Goal: Transaction & Acquisition: Purchase product/service

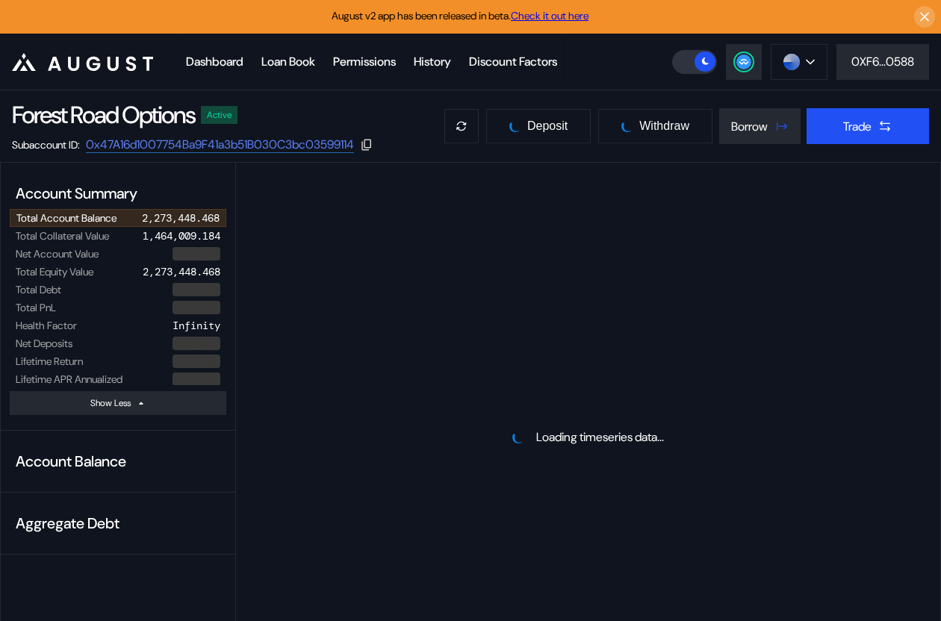
select select "*"
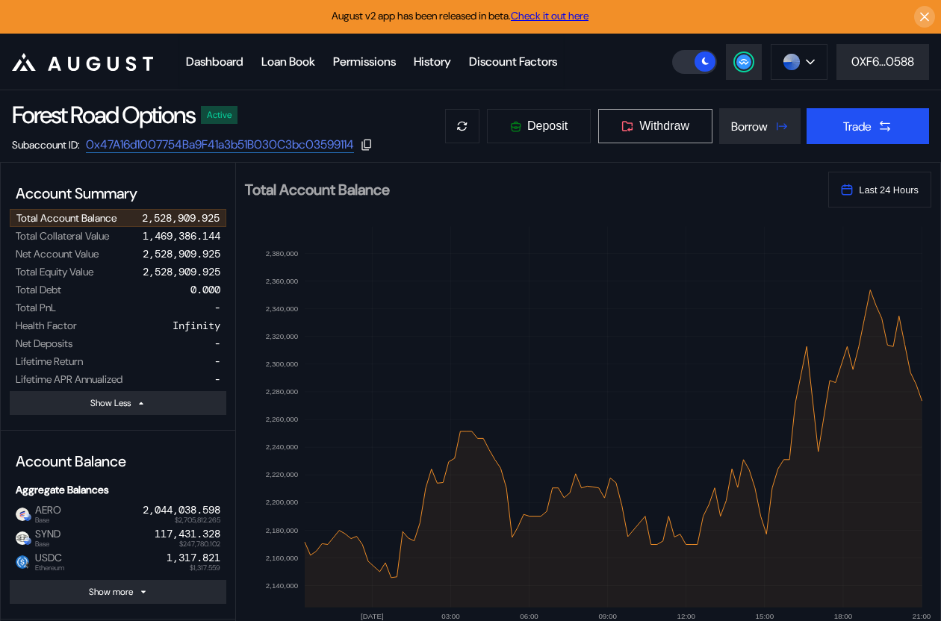
click at [656, 128] on span "Withdraw" at bounding box center [664, 125] width 50 height 13
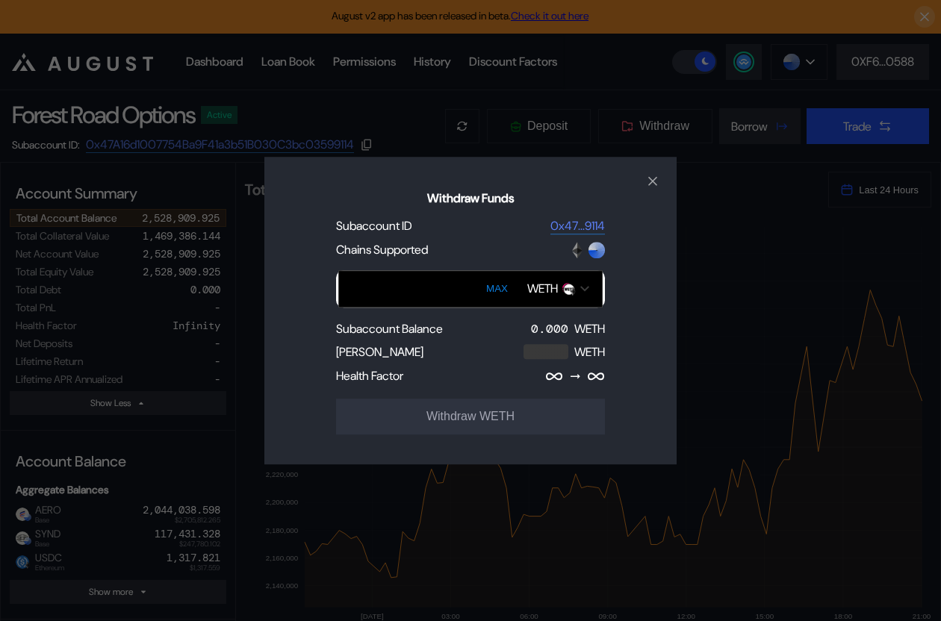
click at [545, 296] on div "WETH" at bounding box center [542, 289] width 31 height 16
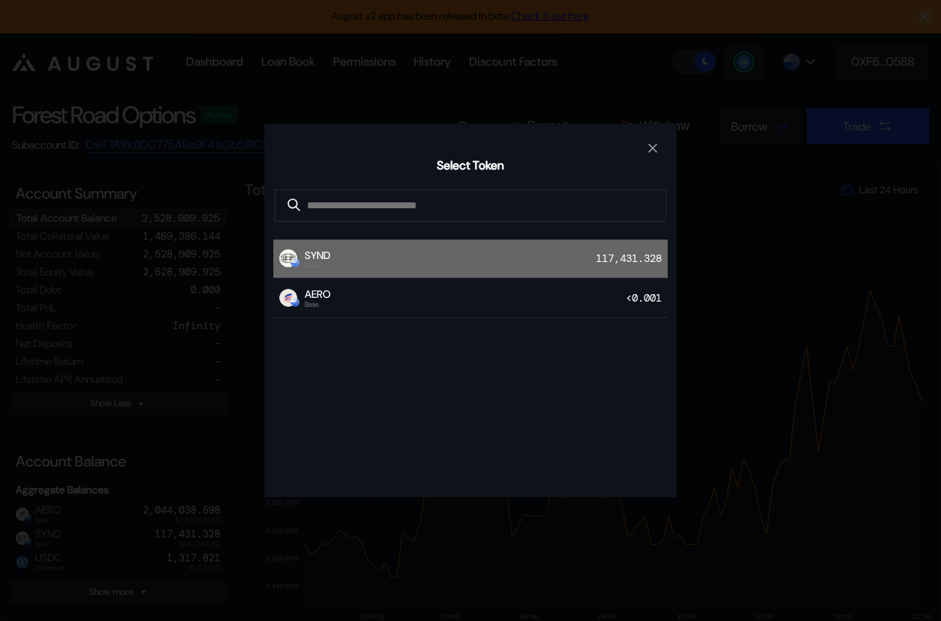
click at [538, 263] on div "SYND Base 117,431.328" at bounding box center [470, 260] width 394 height 40
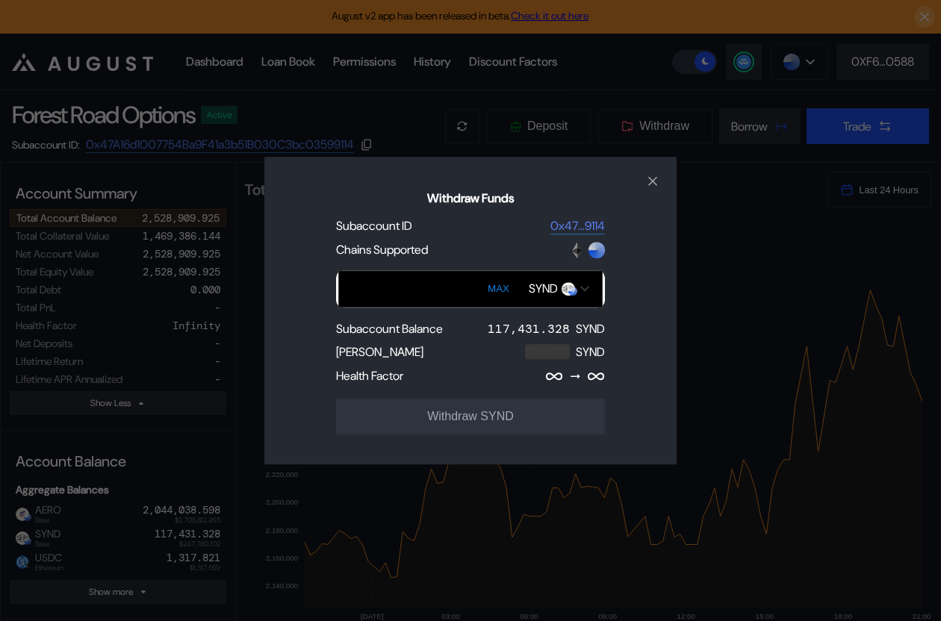
click at [508, 285] on button "MAX" at bounding box center [498, 289] width 31 height 34
type input "**********"
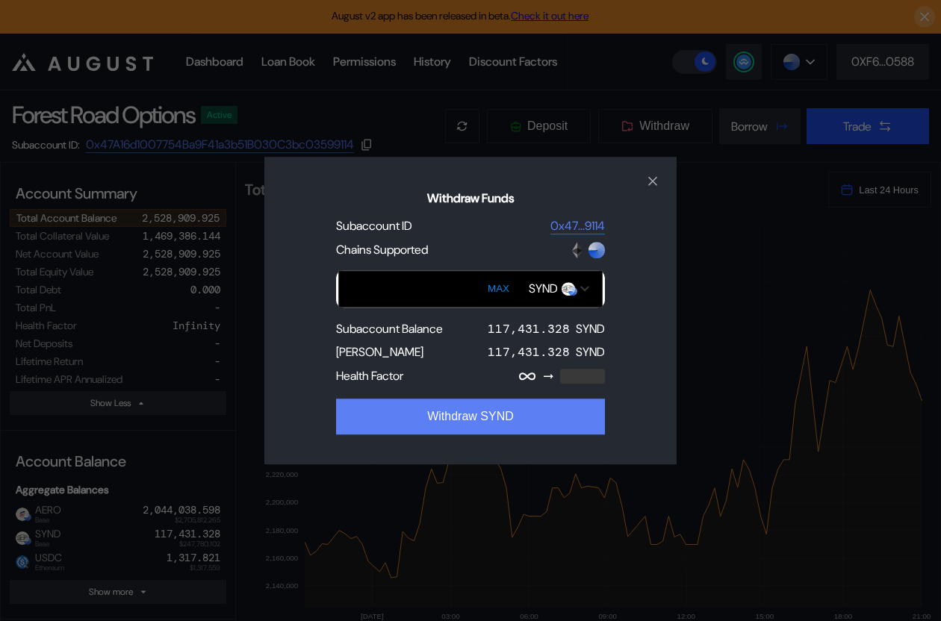
click at [495, 416] on button "Withdraw SYND" at bounding box center [470, 417] width 269 height 36
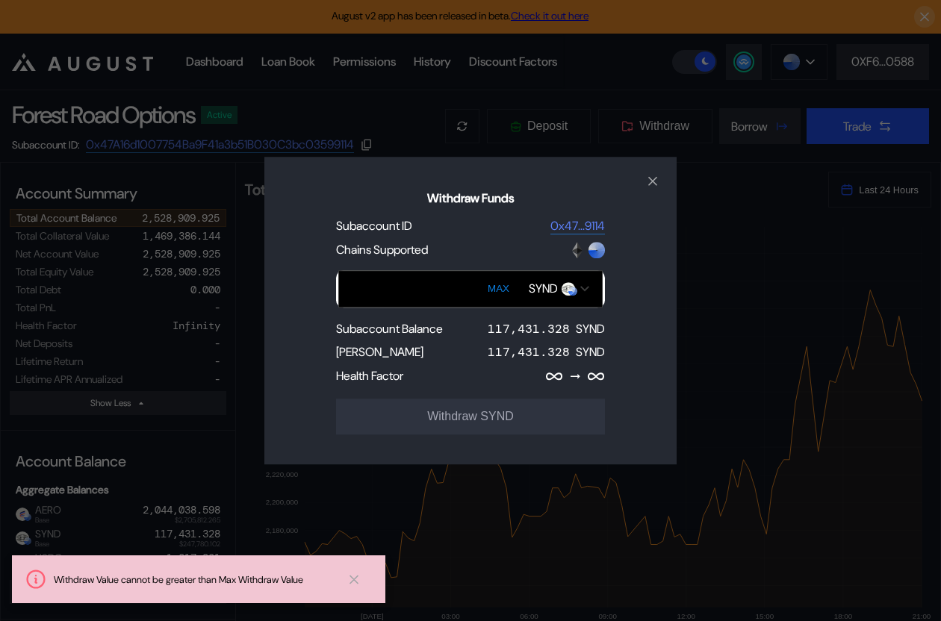
click at [451, 293] on input "Withdraw Funds" at bounding box center [470, 288] width 264 height 37
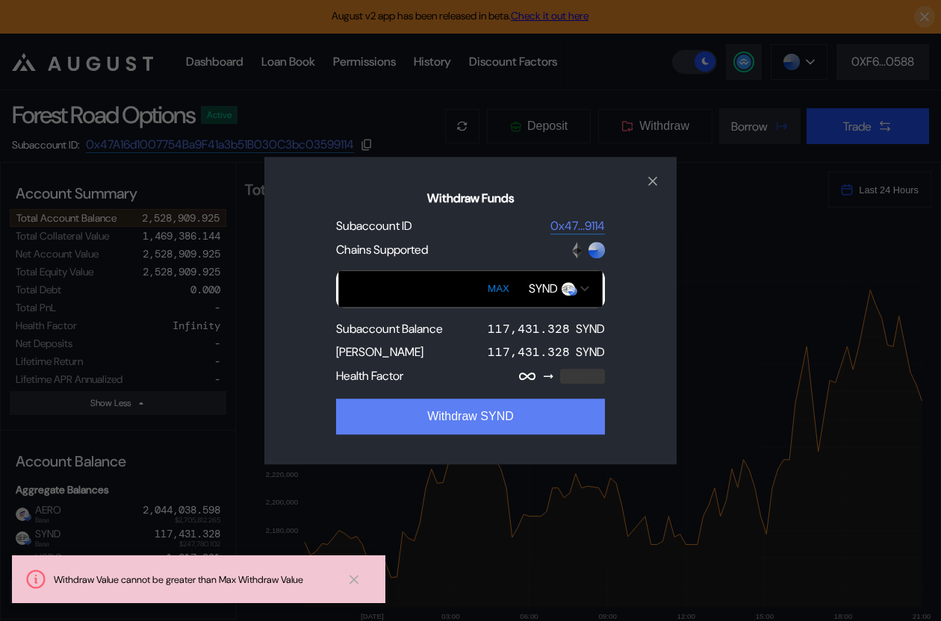
type input "******"
click at [475, 420] on button "Withdraw SYND" at bounding box center [470, 417] width 269 height 36
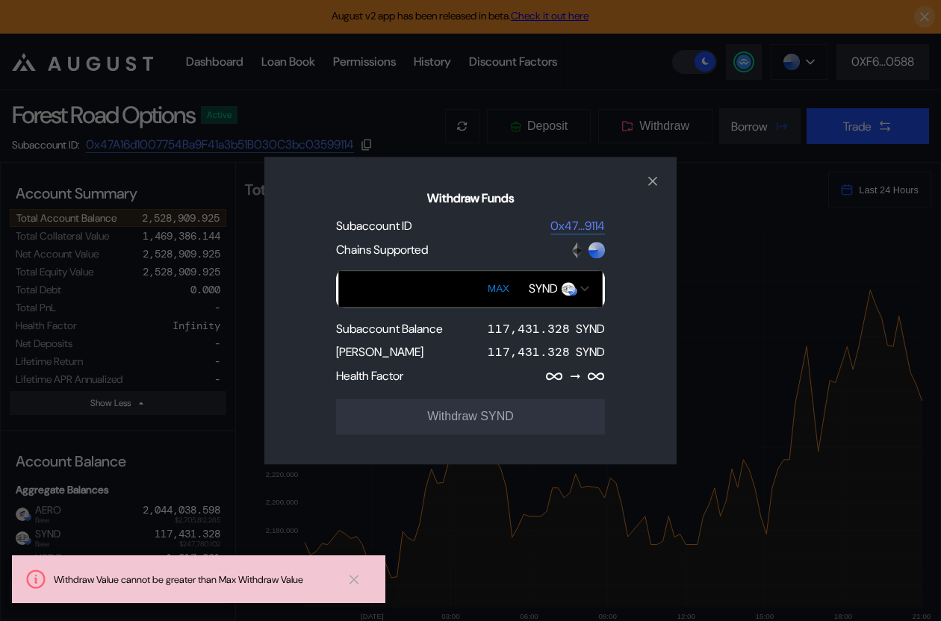
click at [426, 295] on input "Withdraw Funds" at bounding box center [470, 288] width 264 height 37
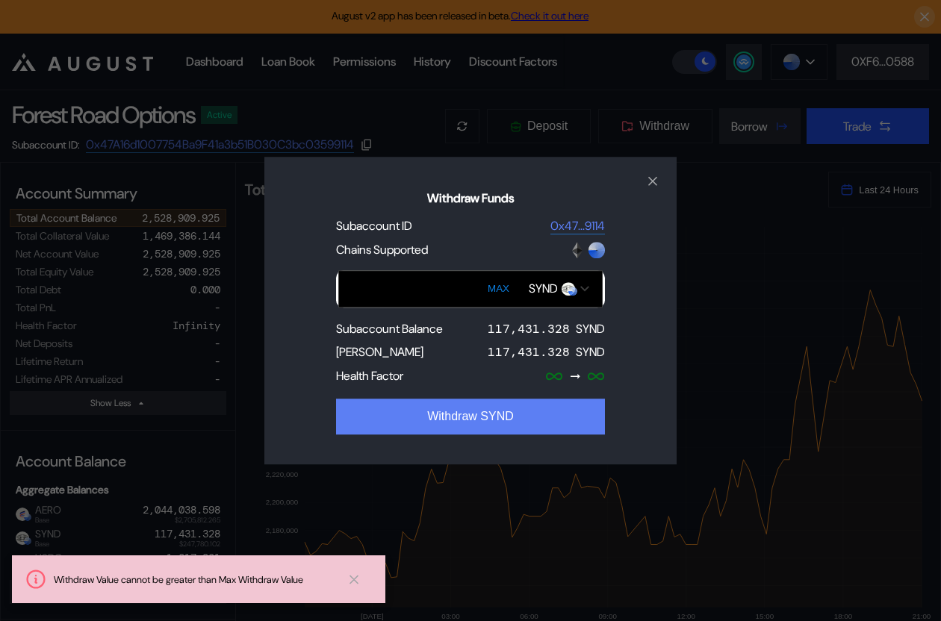
type input "******"
click at [466, 414] on button "Withdraw SYND" at bounding box center [470, 417] width 269 height 36
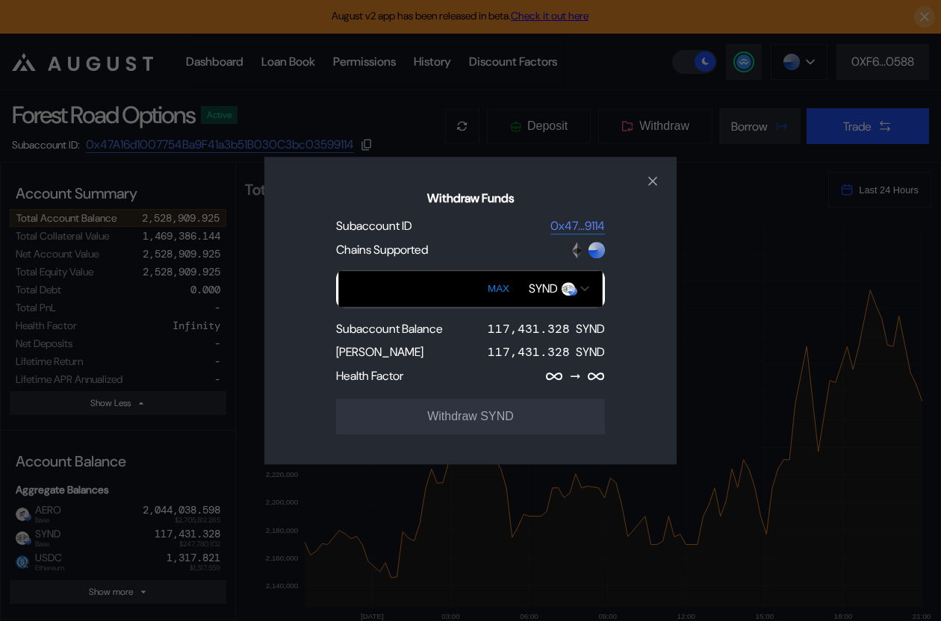
click at [211, 374] on div "Withdraw Funds Subaccount ID 0x47...9114 Chains Supported MAX SYND Subaccount B…" at bounding box center [470, 310] width 941 height 621
click at [748, 122] on div "Withdraw Funds Subaccount ID 0x47...9114 Chains Supported MAX SYND Subaccount B…" at bounding box center [470, 310] width 941 height 621
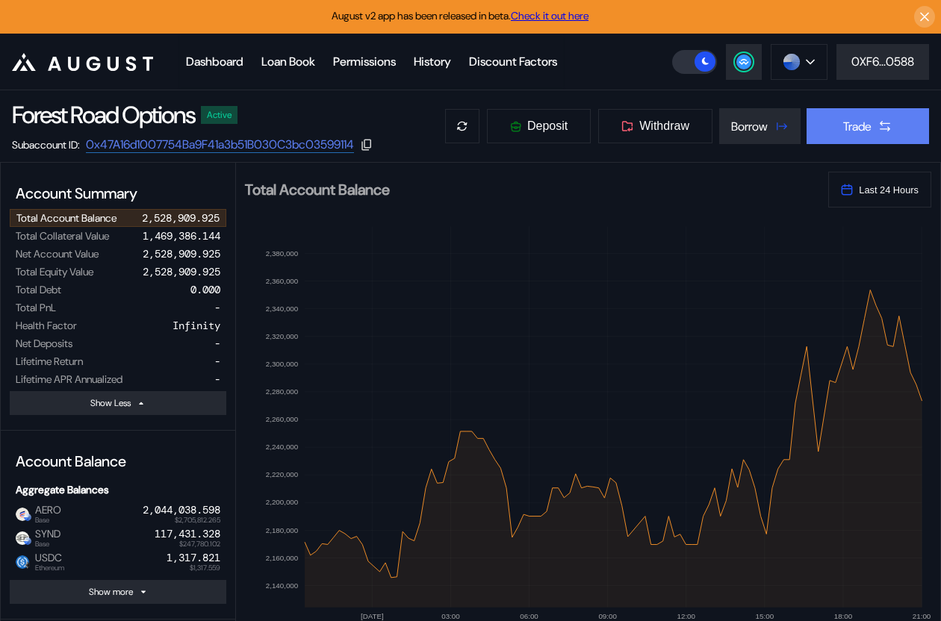
click at [852, 120] on div "Trade" at bounding box center [857, 127] width 28 height 16
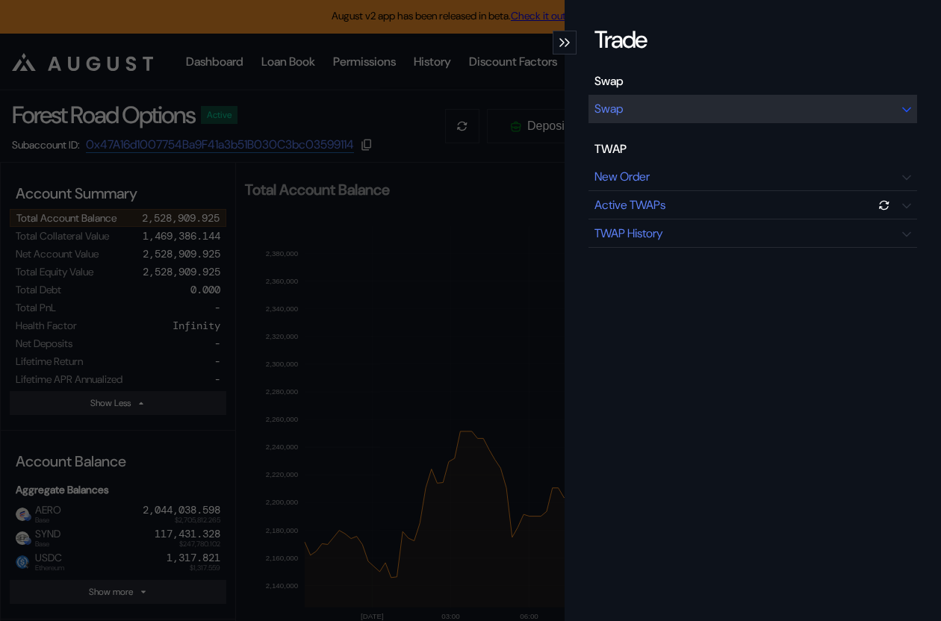
click at [797, 111] on div "Swap" at bounding box center [752, 109] width 329 height 28
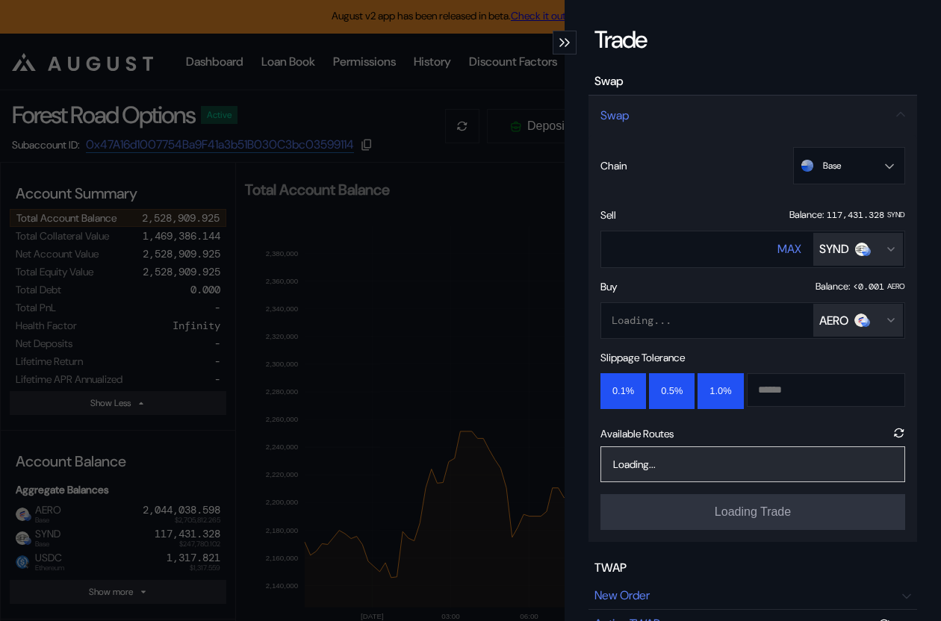
click at [836, 317] on div "AERO" at bounding box center [833, 321] width 29 height 16
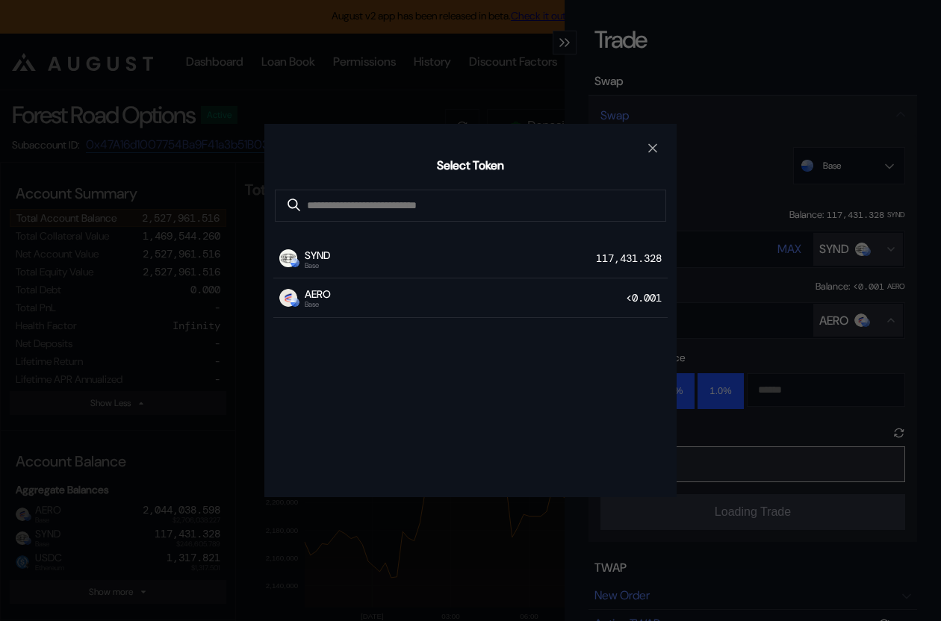
click at [801, 248] on div "Select Token SYND Base 117,431.328 AERO Base <0.001" at bounding box center [470, 310] width 941 height 621
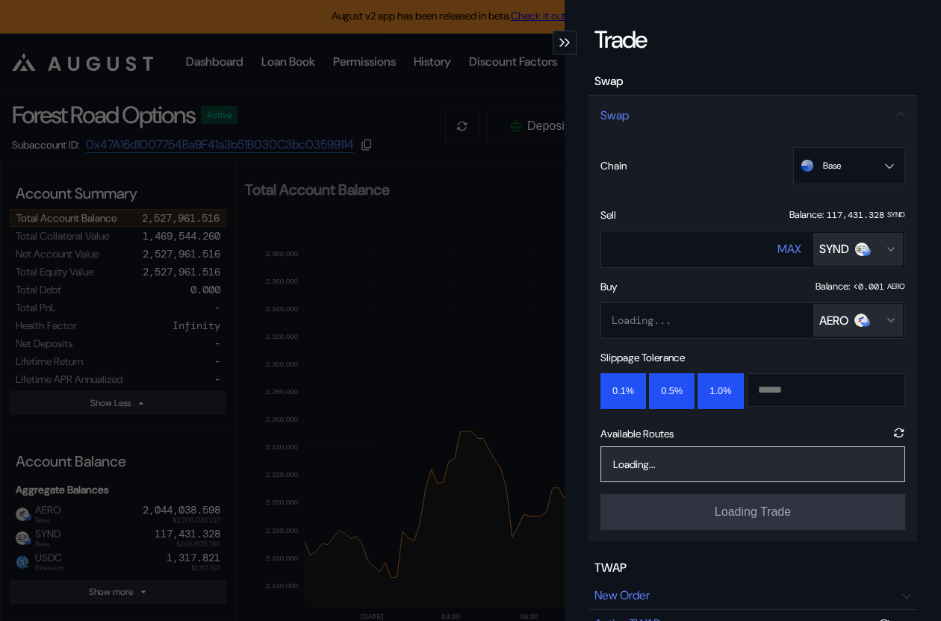
click at [832, 319] on div "AERO" at bounding box center [833, 321] width 29 height 16
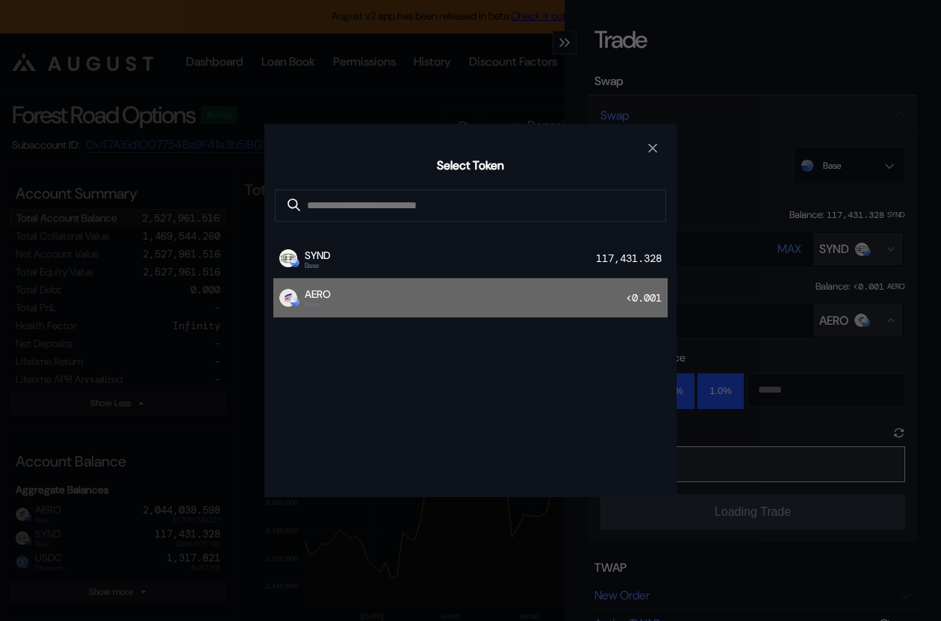
click at [510, 304] on div "AERO Base <0.001" at bounding box center [470, 299] width 394 height 40
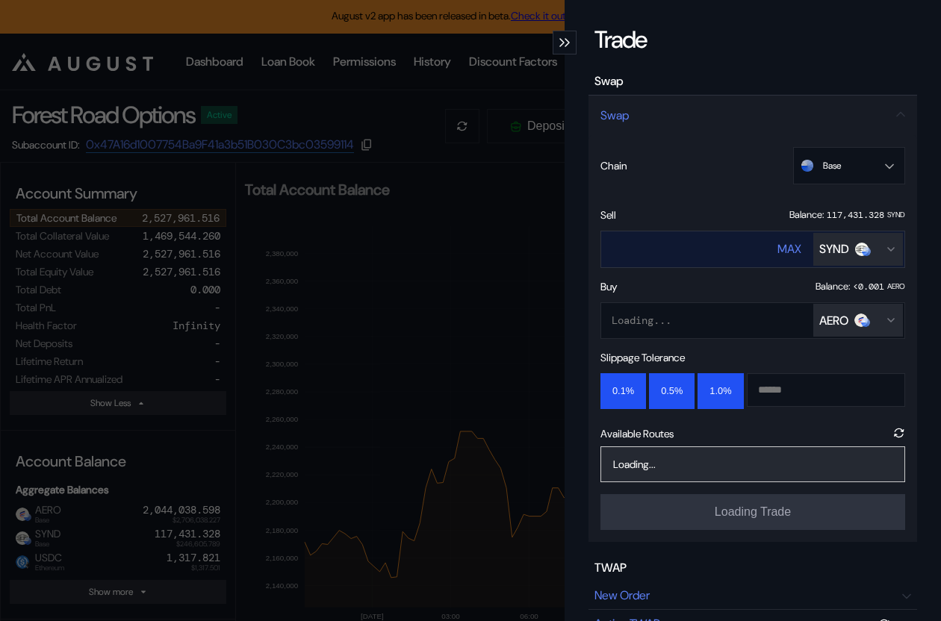
click at [796, 245] on div "MAX" at bounding box center [789, 249] width 24 height 16
type input "**********"
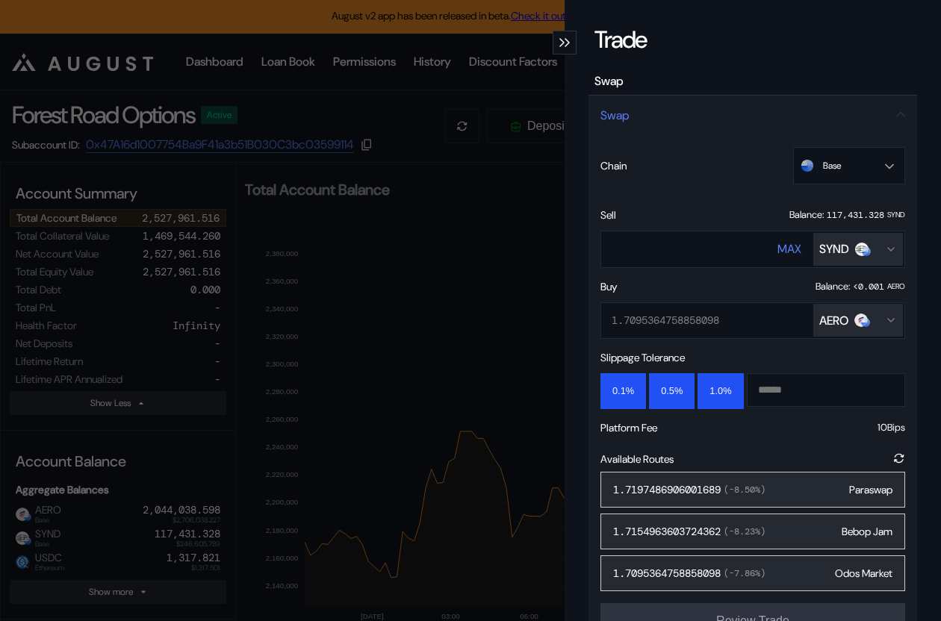
click at [143, 40] on div "**********" at bounding box center [470, 310] width 941 height 621
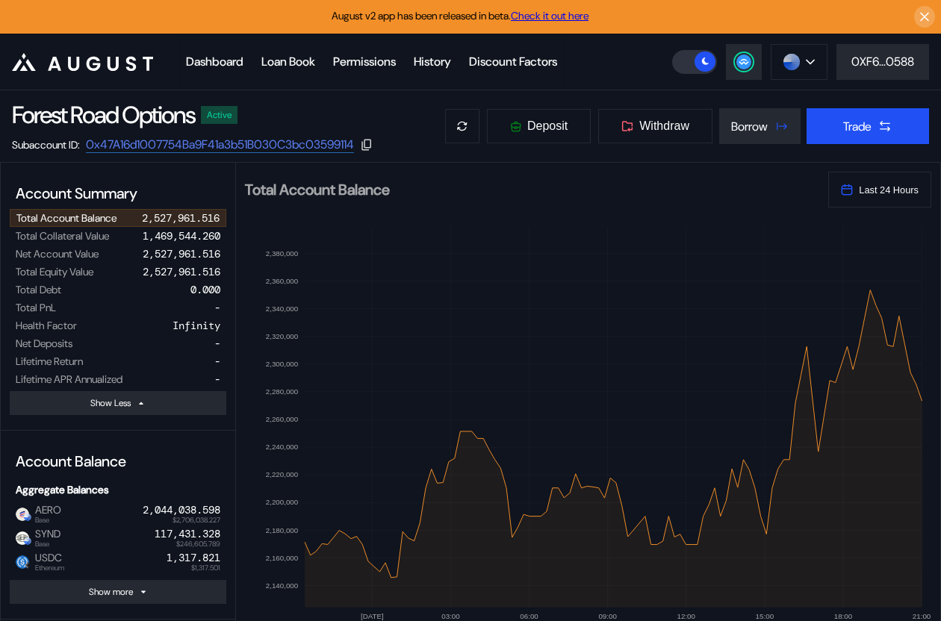
click at [560, 13] on link "Check it out here" at bounding box center [550, 15] width 78 height 13
click at [550, 13] on link "Check it out here" at bounding box center [550, 15] width 78 height 13
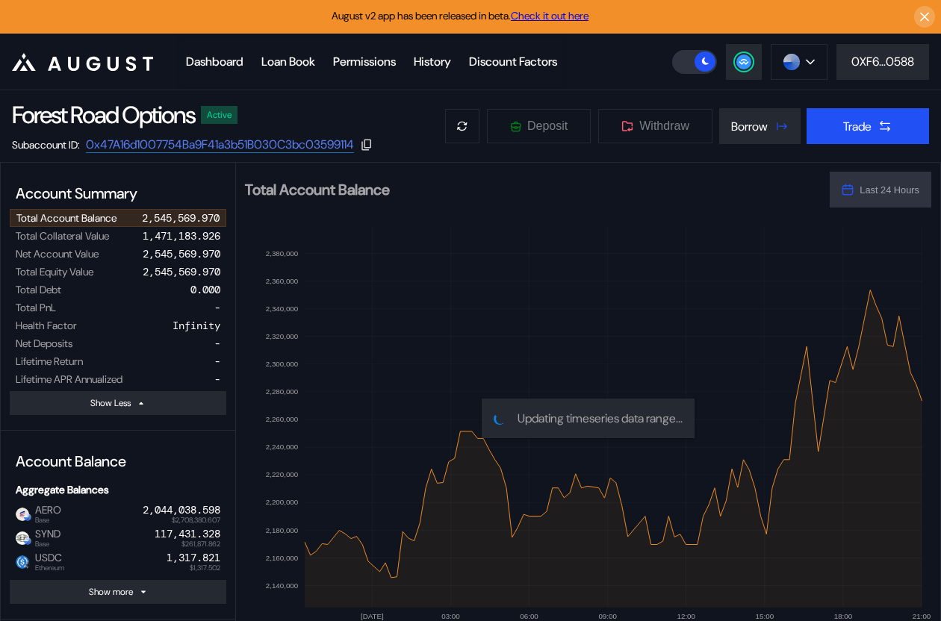
click at [393, 141] on div "Subaccount ID: 0x47A16d1007754Ba9F41a3b51B030C3bc03599114" at bounding box center [210, 145] width 397 height 16
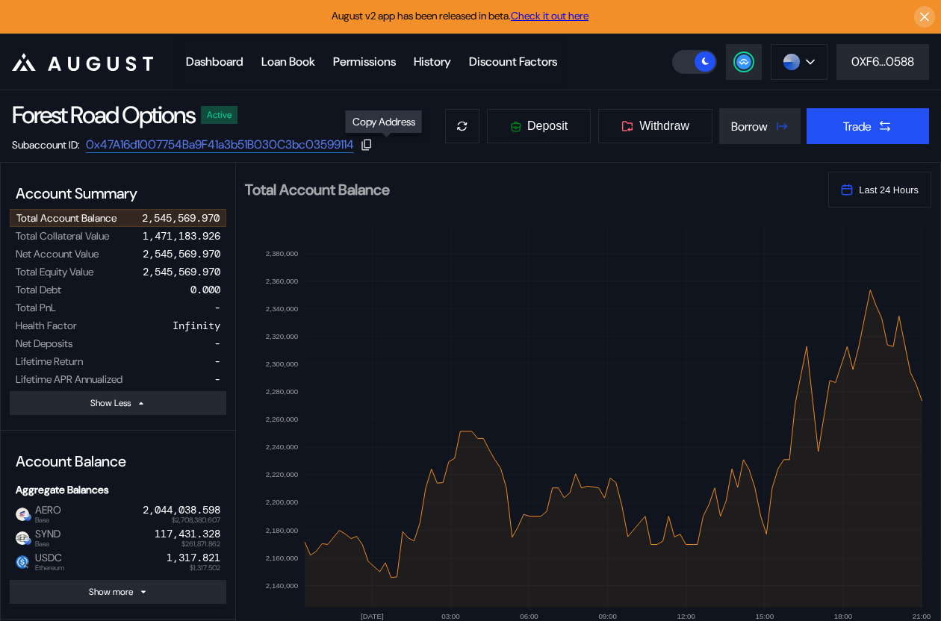
click at [371, 146] on icon at bounding box center [366, 145] width 10 height 11
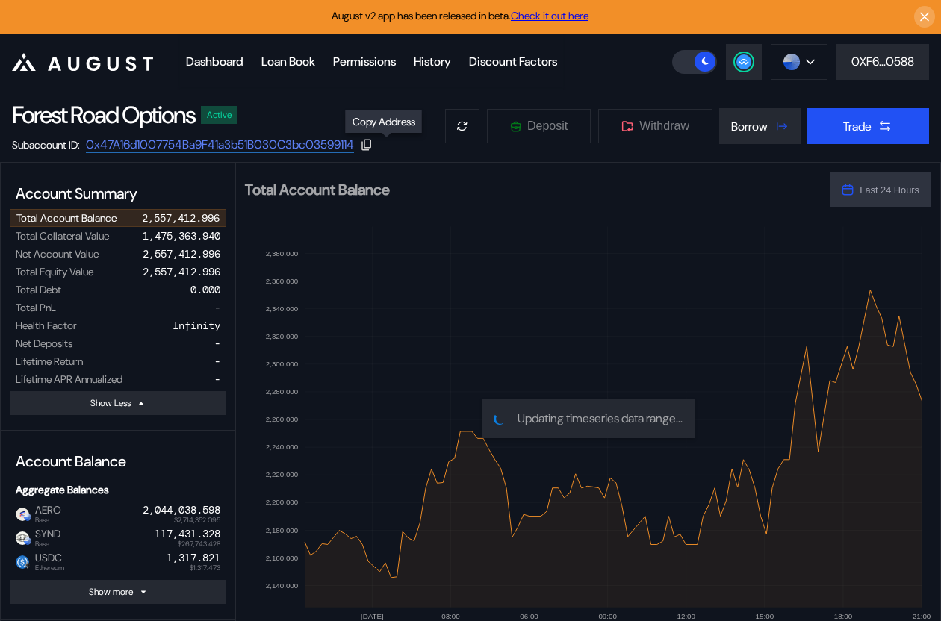
click at [373, 149] on icon at bounding box center [366, 144] width 13 height 13
